Goal: Register for event/course

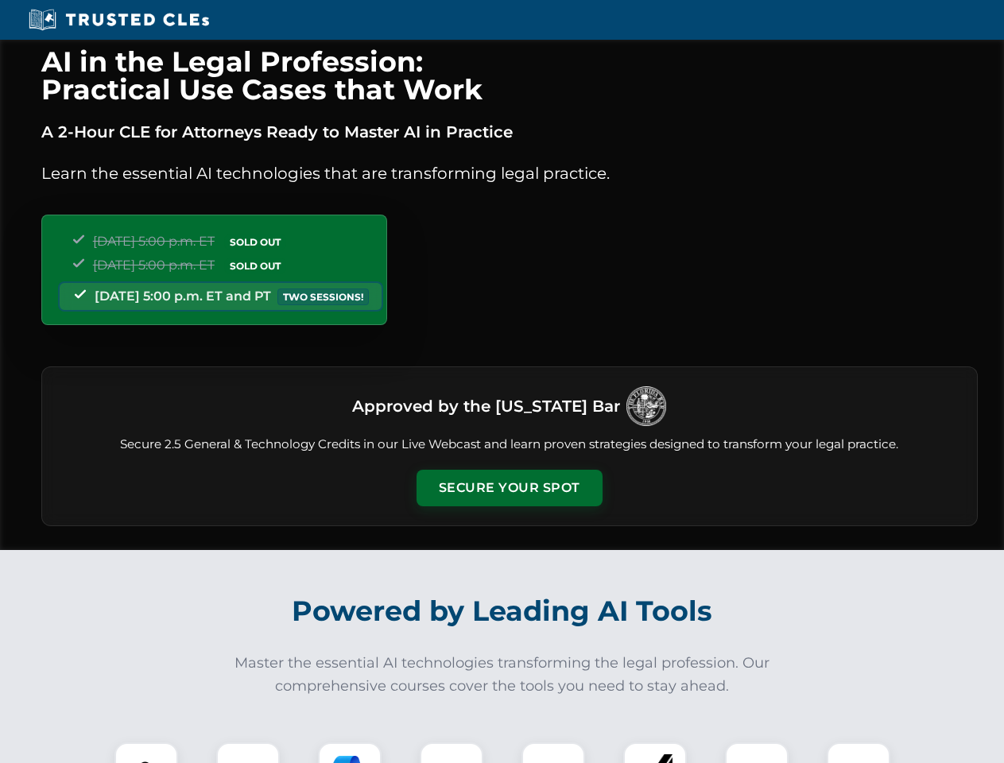
click at [509, 488] on button "Secure Your Spot" at bounding box center [510, 488] width 186 height 37
click at [146, 753] on img at bounding box center [146, 774] width 46 height 46
